Goal: Task Accomplishment & Management: Use online tool/utility

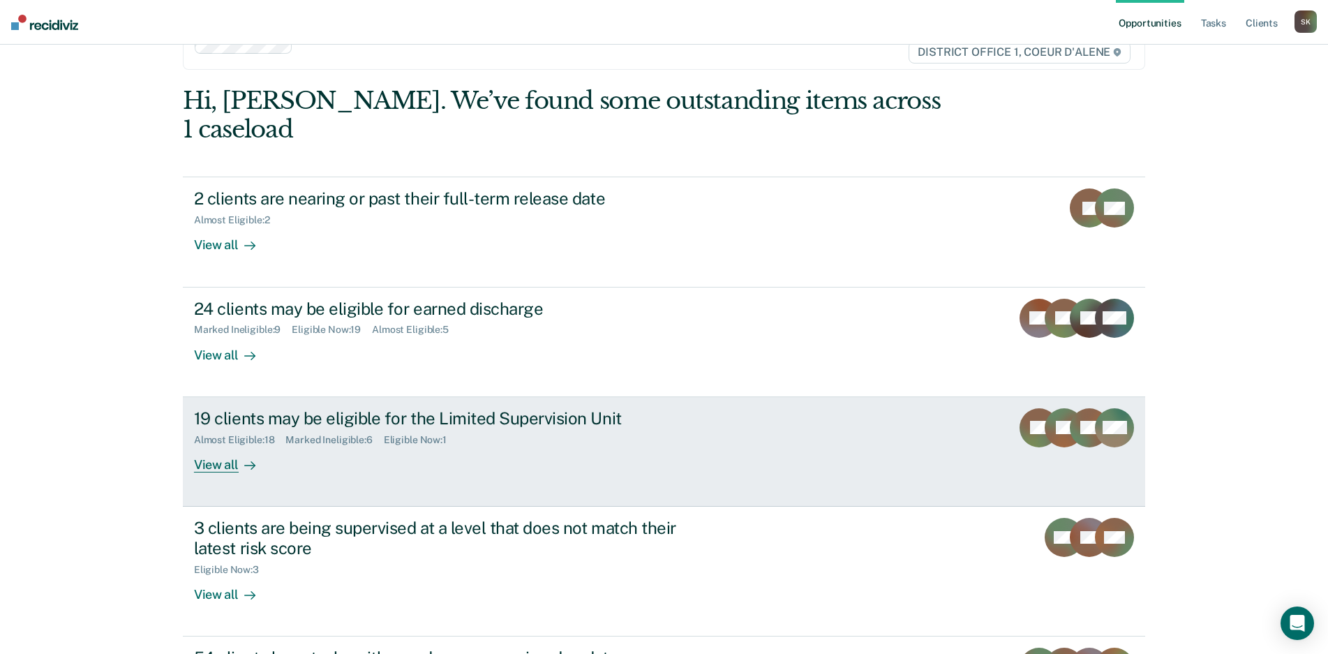
scroll to position [113, 0]
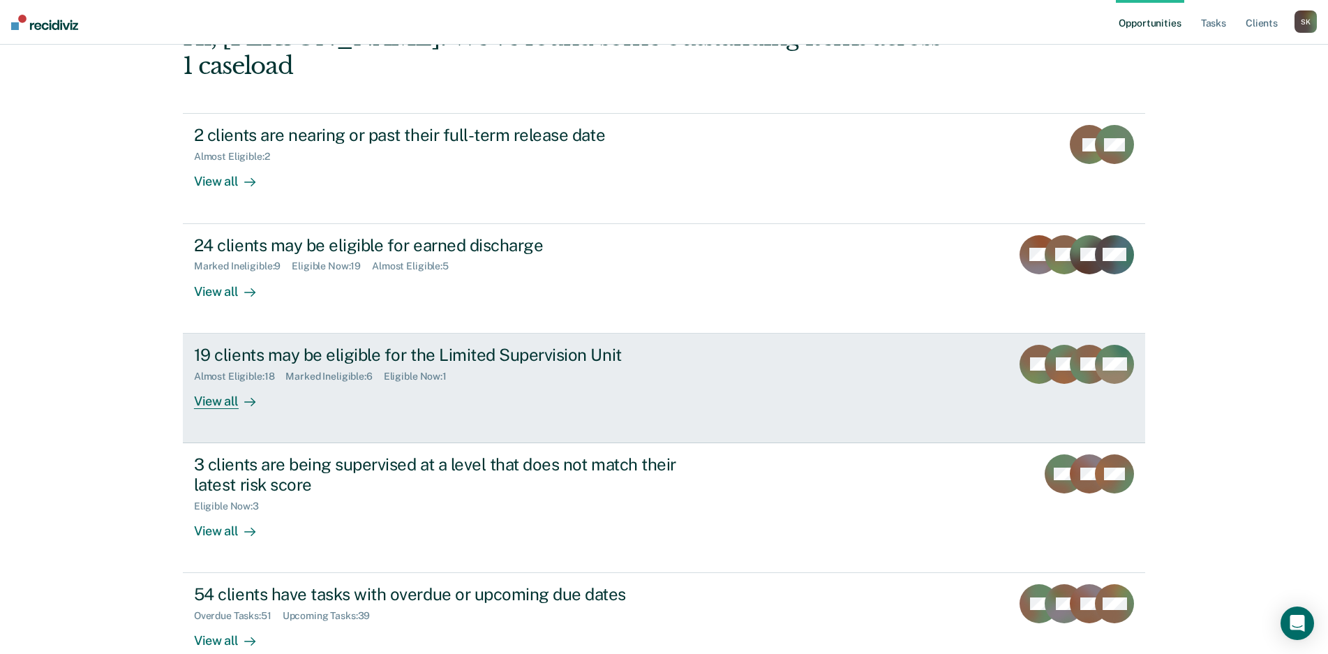
click at [216, 382] on div "View all" at bounding box center [233, 395] width 78 height 27
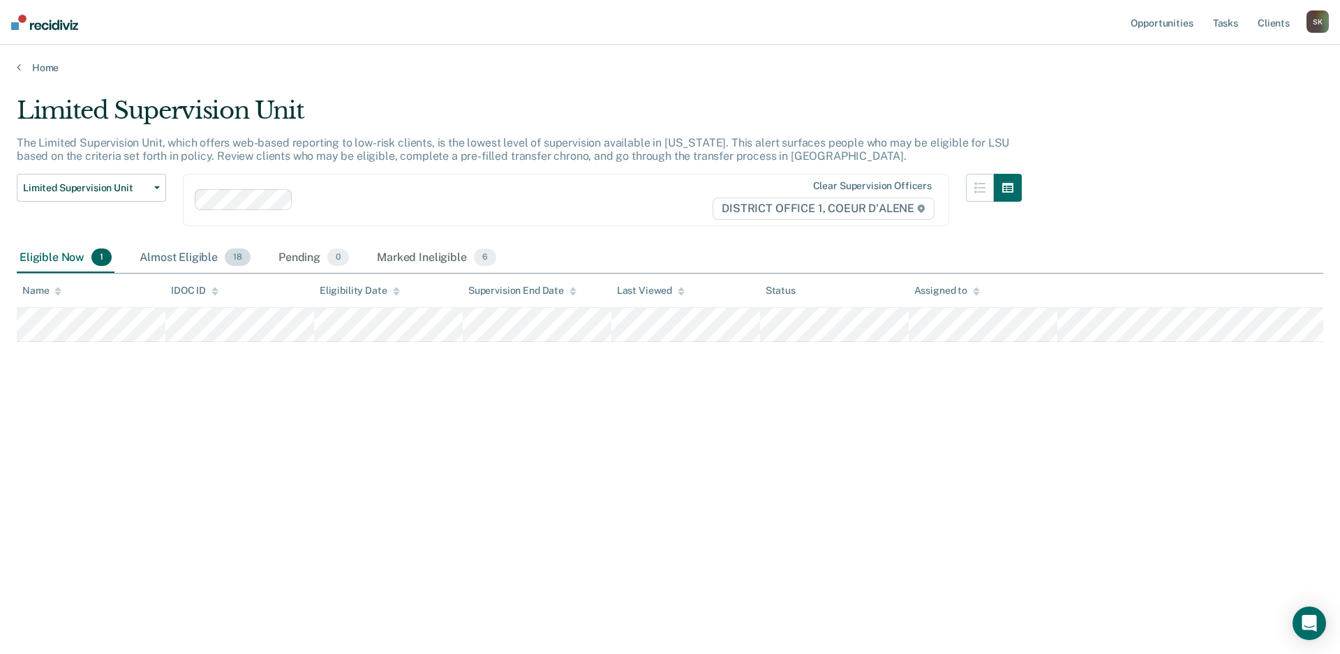
click at [180, 251] on div "Almost Eligible 18" at bounding box center [195, 258] width 117 height 31
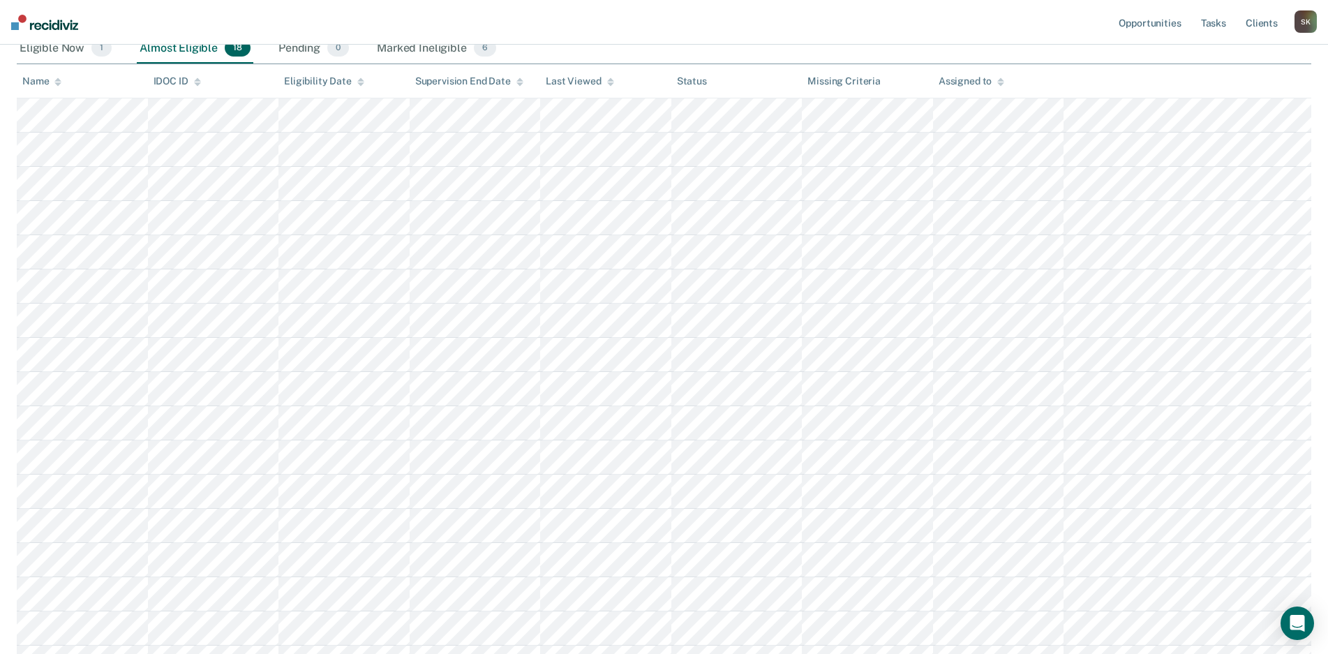
scroll to position [281, 0]
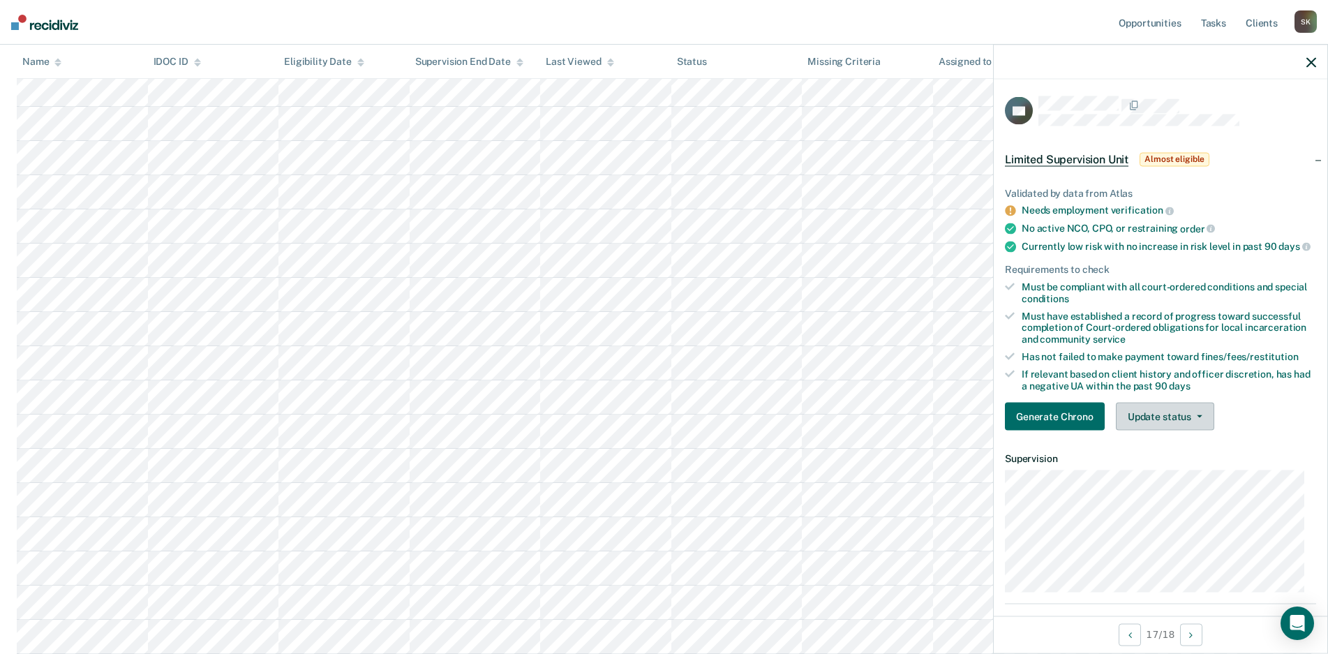
click at [1177, 424] on button "Update status" at bounding box center [1165, 417] width 98 height 28
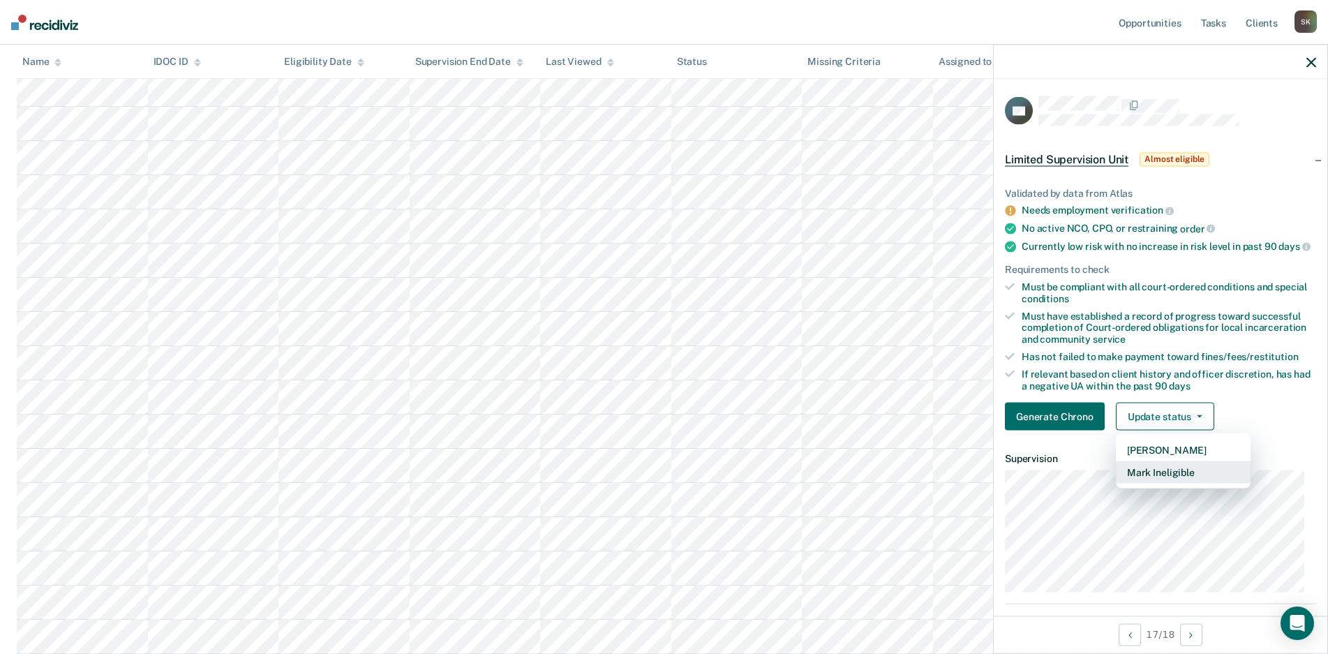
click at [1176, 480] on button "Mark Ineligible" at bounding box center [1183, 472] width 135 height 22
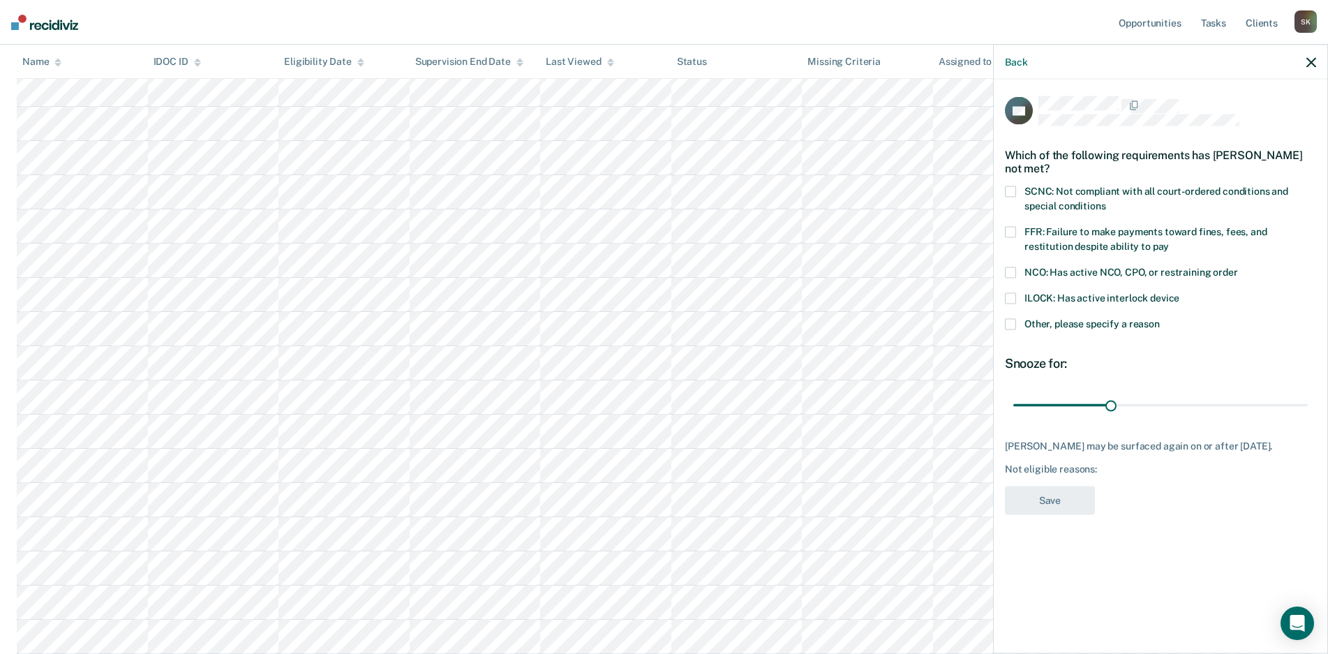
click at [1125, 231] on span "FFR: Failure to make payments toward fines, fees, and restitution despite abili…" at bounding box center [1145, 239] width 243 height 26
drag, startPoint x: 1114, startPoint y: 408, endPoint x: 1312, endPoint y: 403, distance: 198.2
type input "90"
click at [1308, 393] on input "range" at bounding box center [1160, 405] width 294 height 24
click at [1045, 495] on button "Save" at bounding box center [1050, 500] width 90 height 29
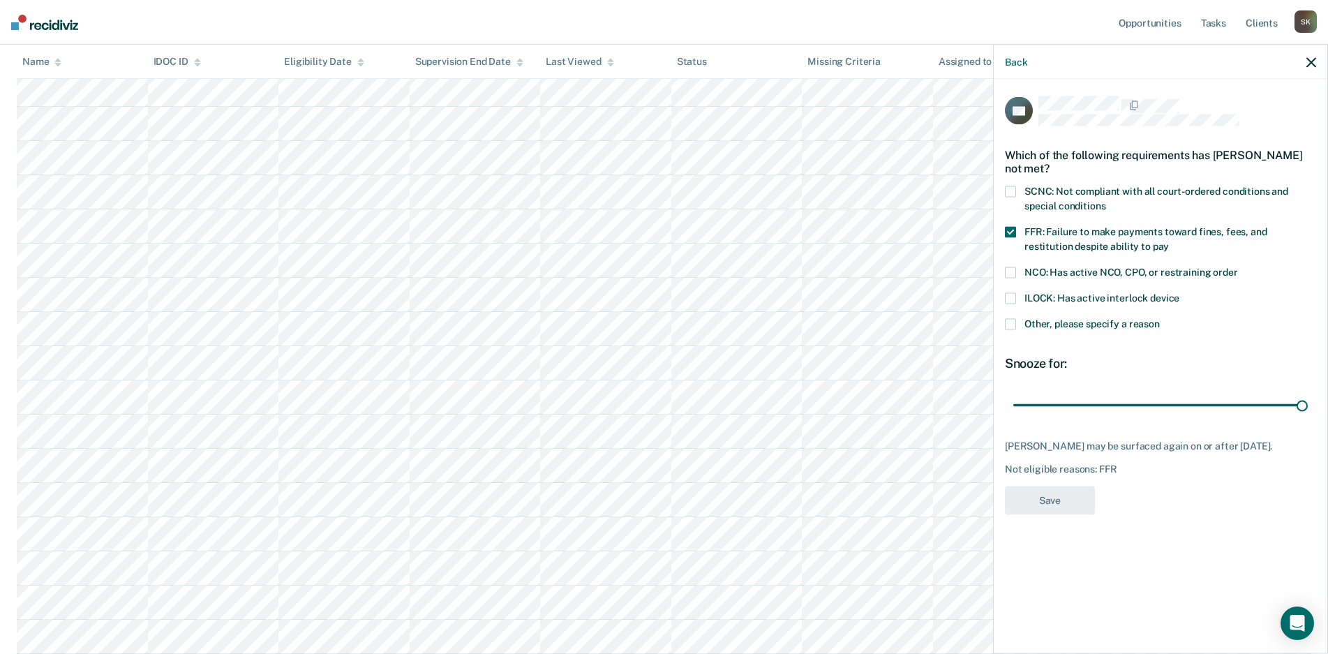
scroll to position [247, 0]
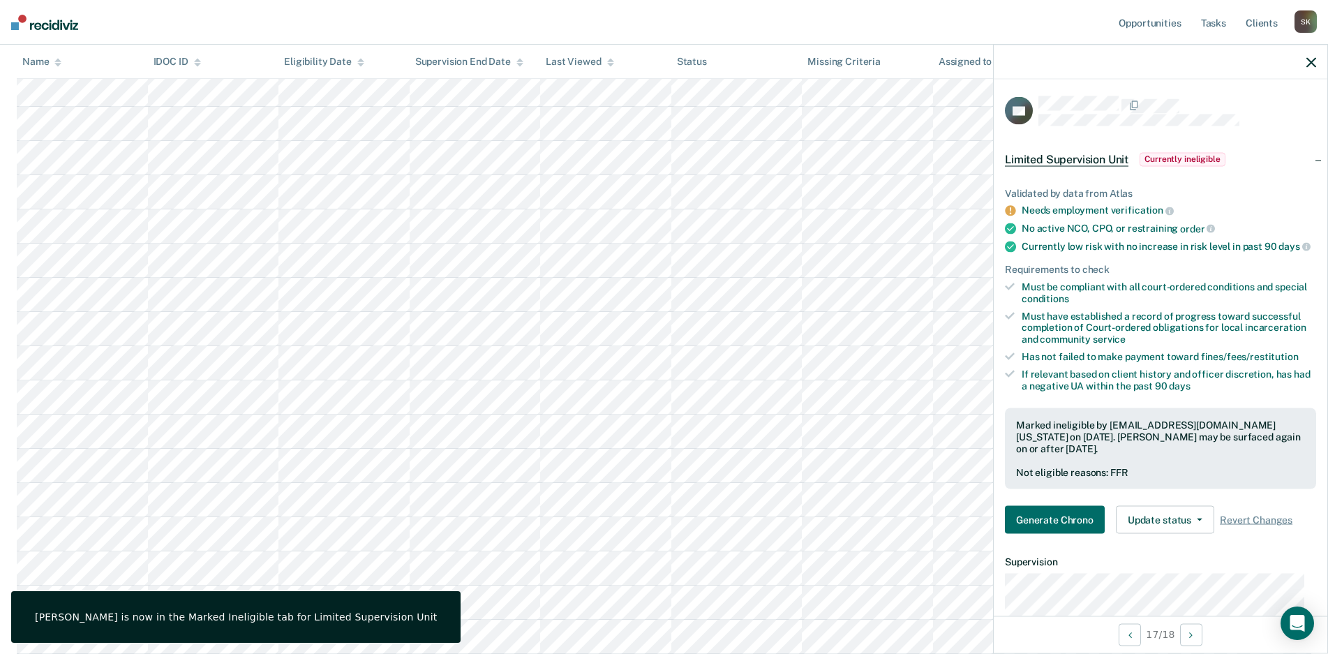
click at [1314, 69] on div at bounding box center [1161, 62] width 334 height 35
click at [1310, 66] on icon "button" at bounding box center [1311, 62] width 10 height 10
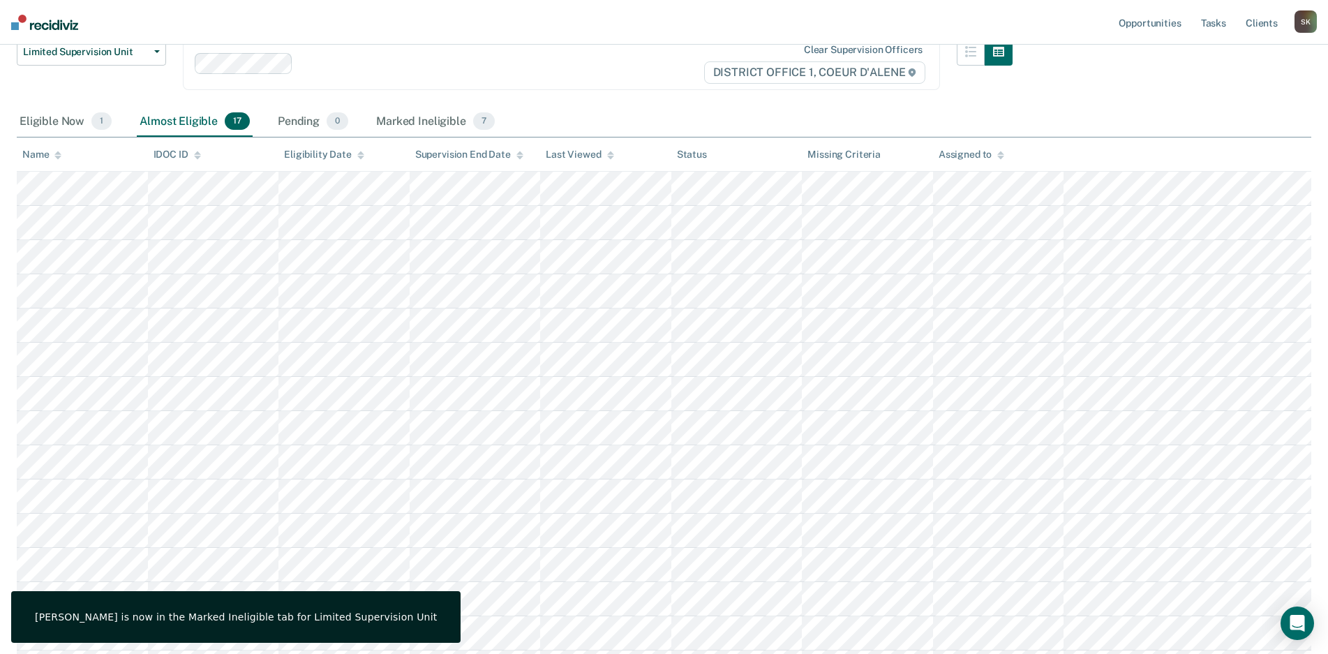
scroll to position [0, 0]
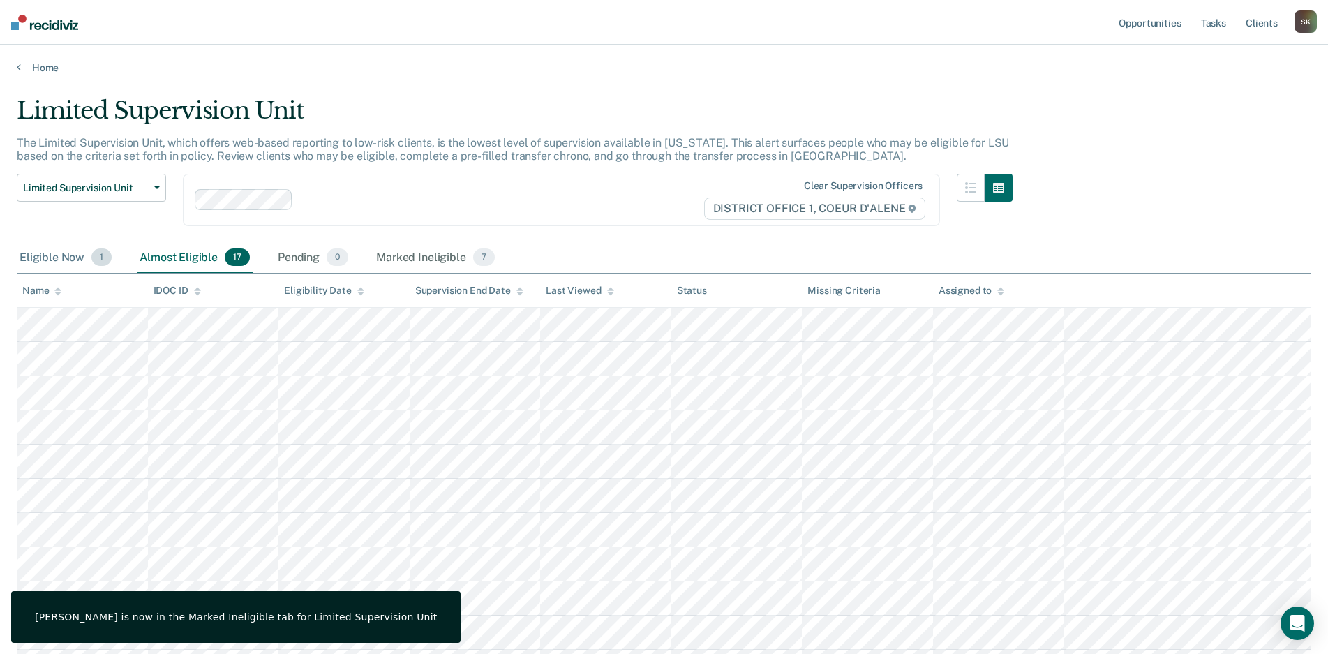
click at [35, 251] on div "Eligible Now 1" at bounding box center [66, 258] width 98 height 31
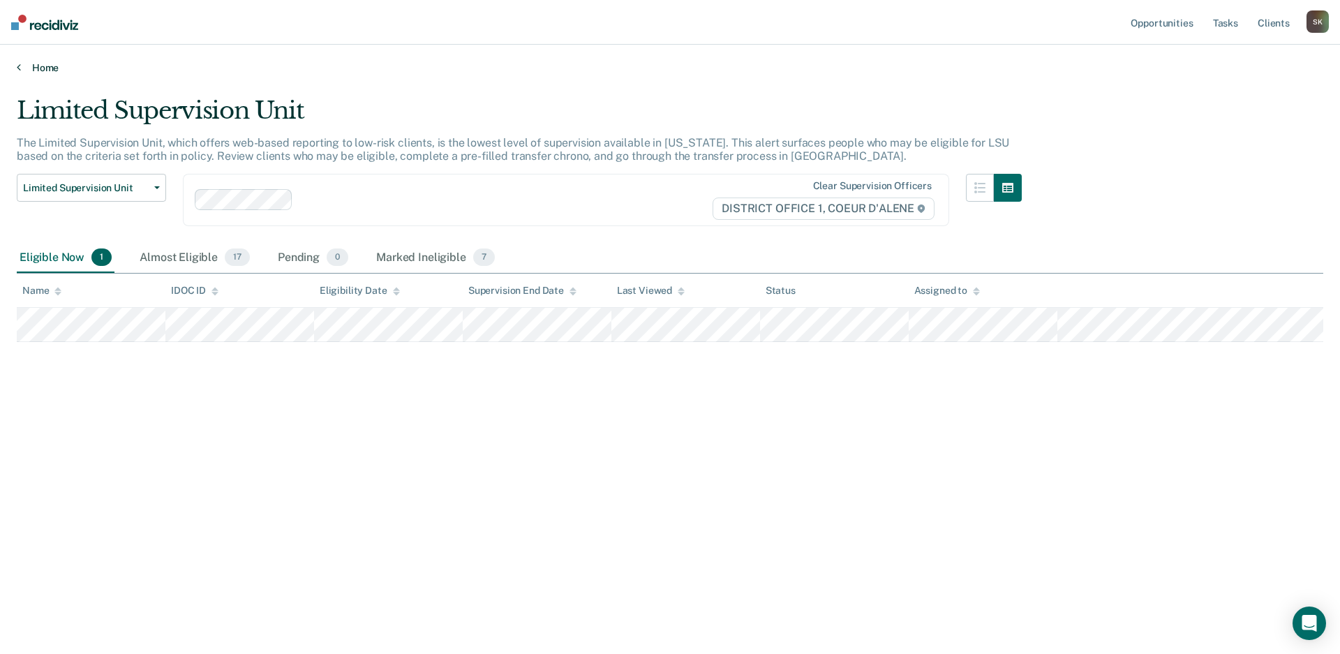
click at [32, 68] on link "Home" at bounding box center [670, 67] width 1306 height 13
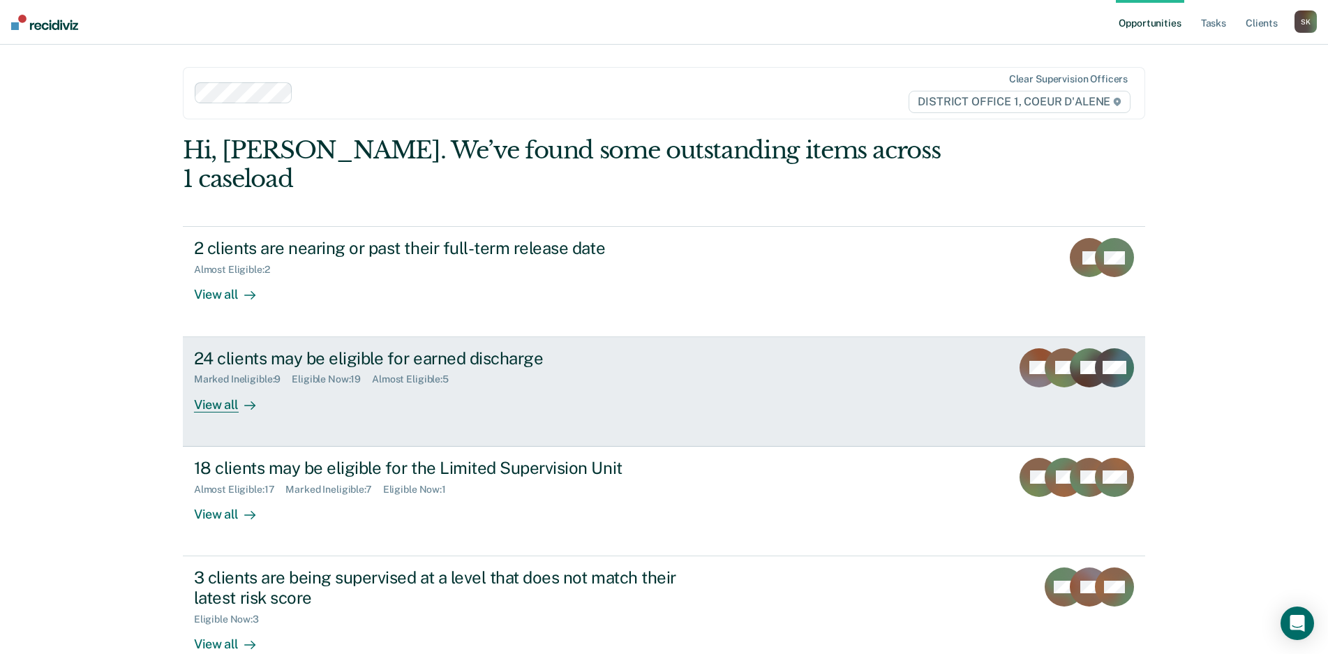
click at [212, 385] on div "View all" at bounding box center [233, 398] width 78 height 27
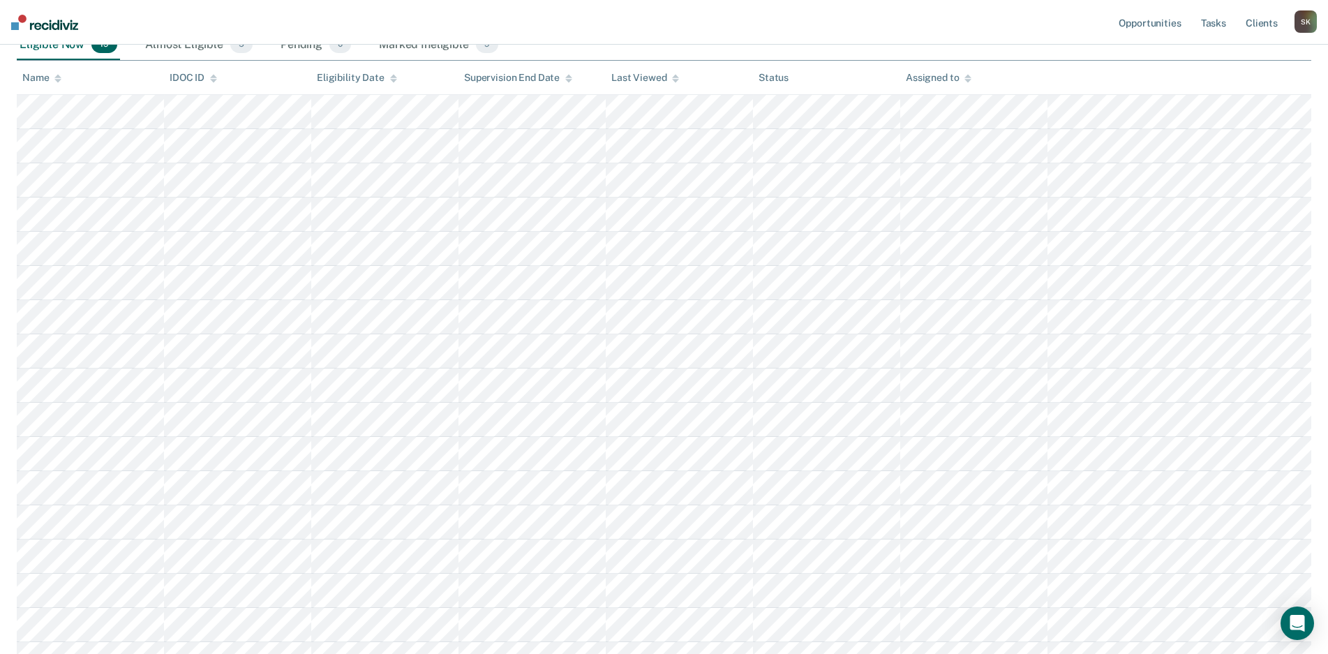
scroll to position [36, 0]
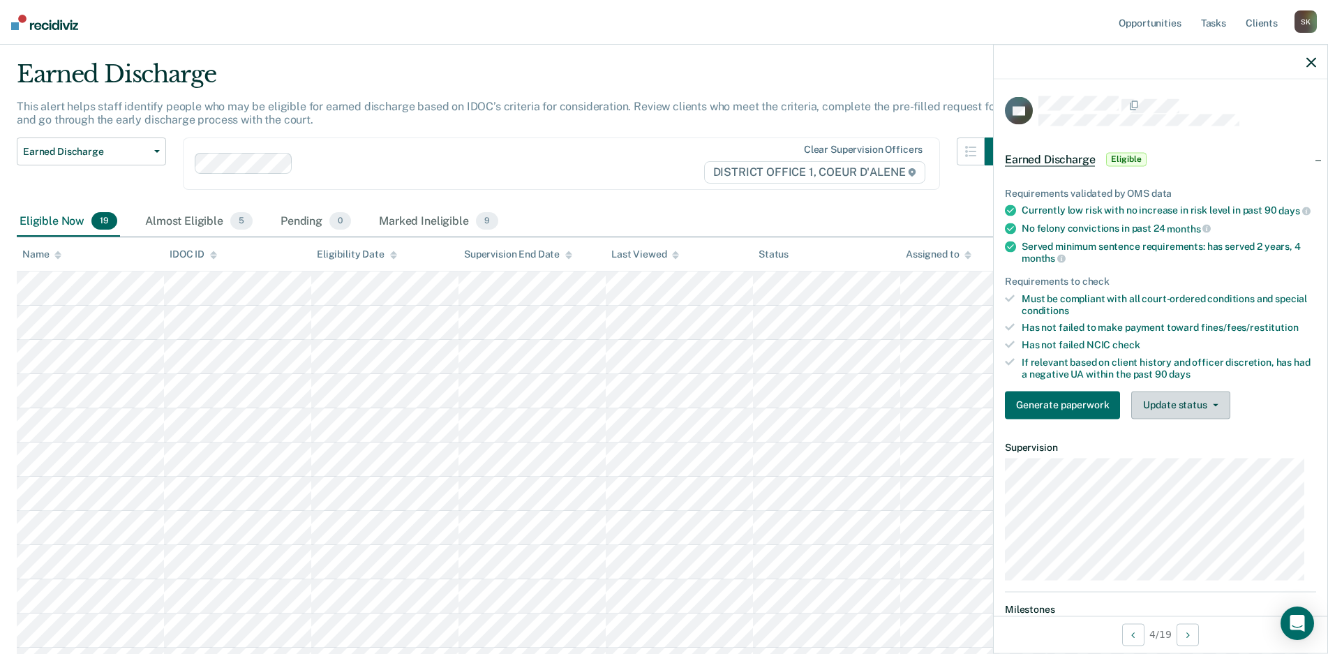
click at [1194, 419] on button "Update status" at bounding box center [1180, 405] width 98 height 28
click at [1190, 471] on button "Mark Ineligible" at bounding box center [1198, 460] width 135 height 22
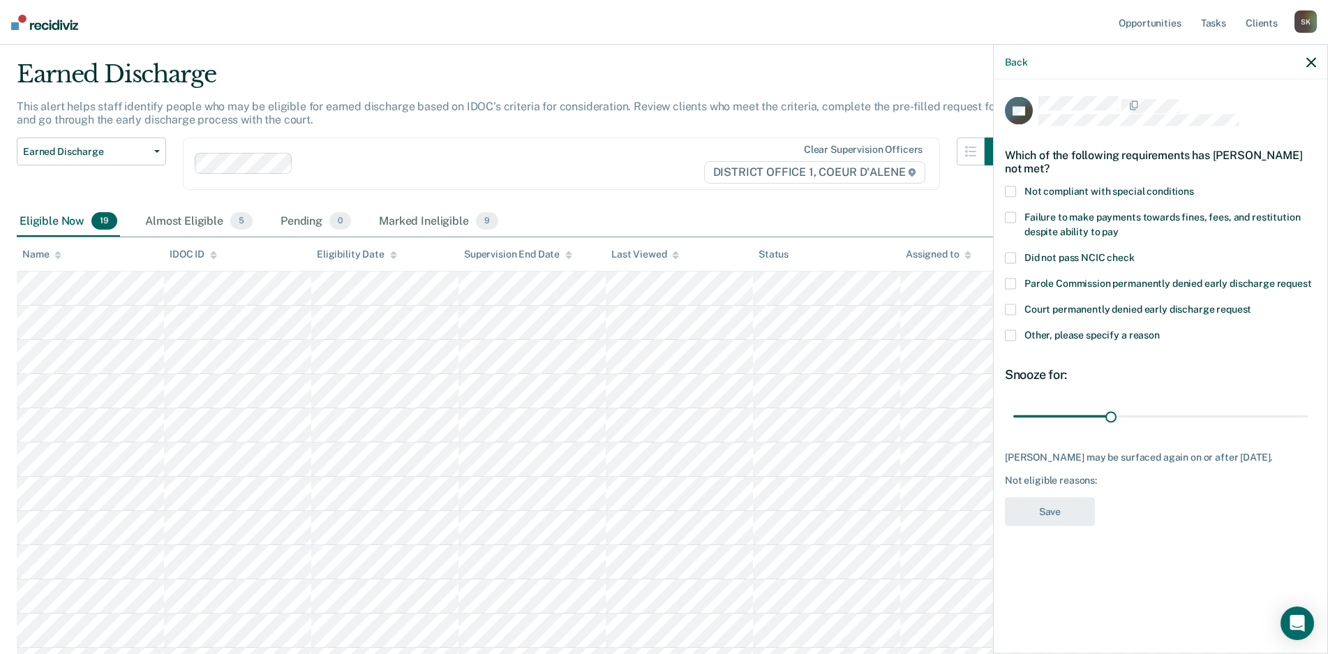
click at [1094, 218] on span "Failure to make payments towards fines, fees, and restitution despite ability t…" at bounding box center [1162, 224] width 276 height 26
drag, startPoint x: 1111, startPoint y: 417, endPoint x: 1319, endPoint y: 425, distance: 208.1
type input "90"
click at [1308, 414] on input "range" at bounding box center [1160, 416] width 294 height 24
click at [1067, 506] on button "Save" at bounding box center [1050, 511] width 90 height 29
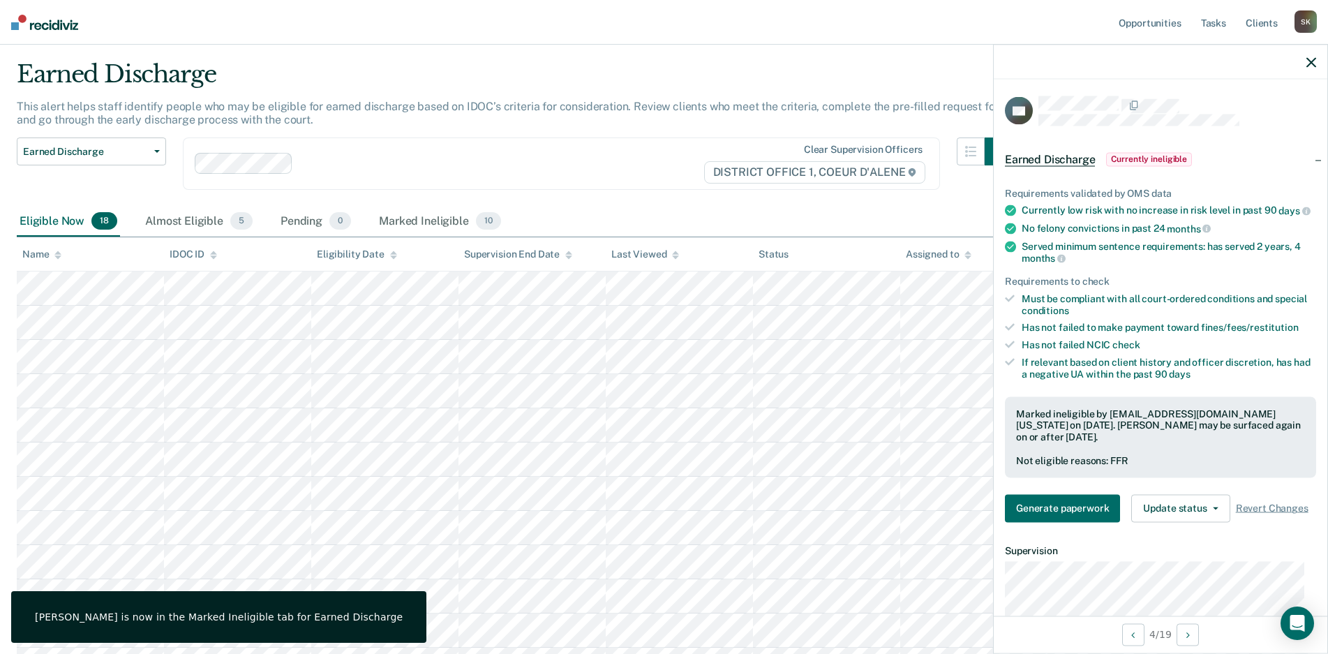
click at [1306, 62] on icon "button" at bounding box center [1311, 62] width 10 height 10
